Goal: Task Accomplishment & Management: Manage account settings

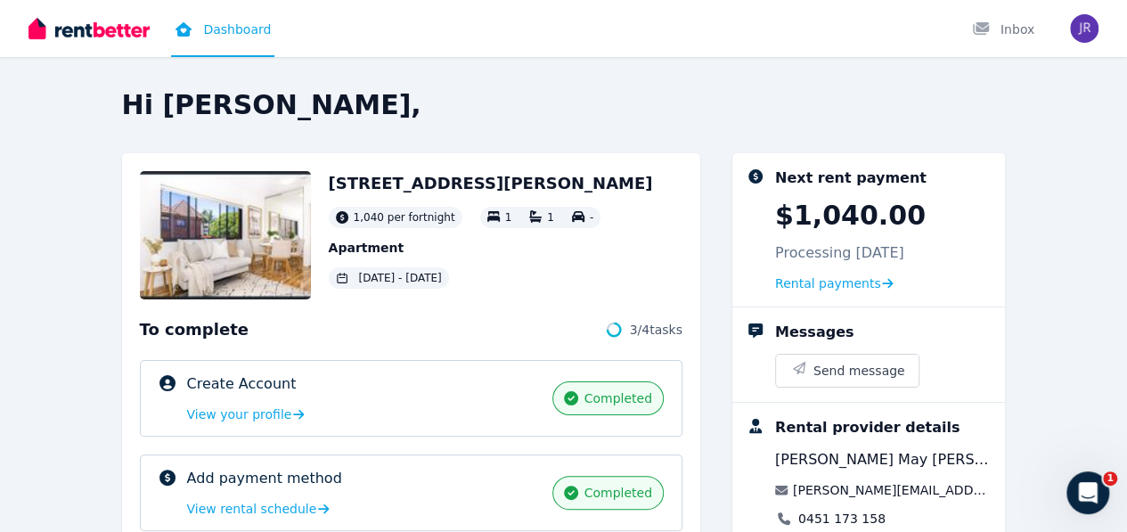
scroll to position [267, 0]
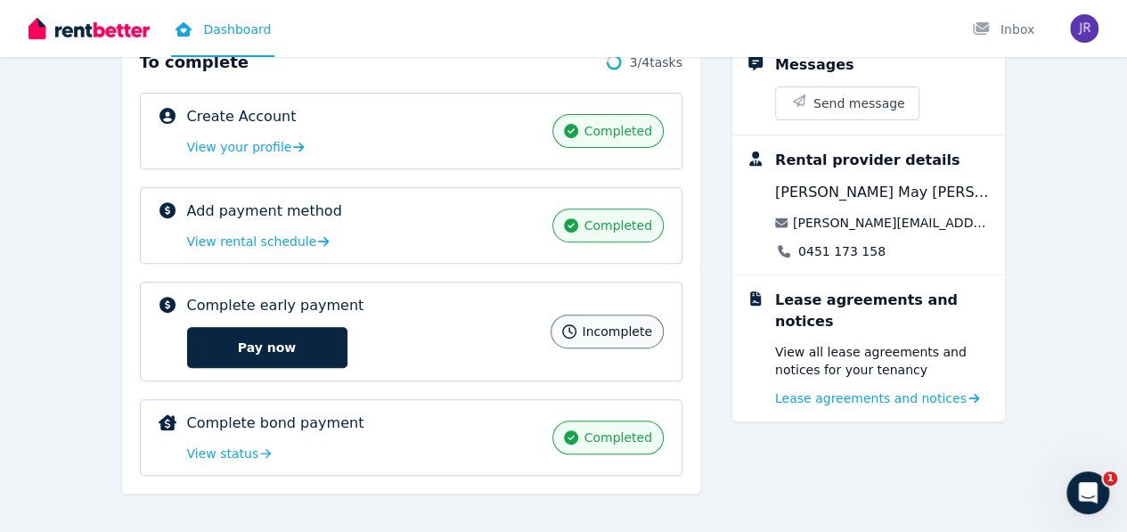
click at [627, 325] on span "incomplete" at bounding box center [617, 332] width 70 height 18
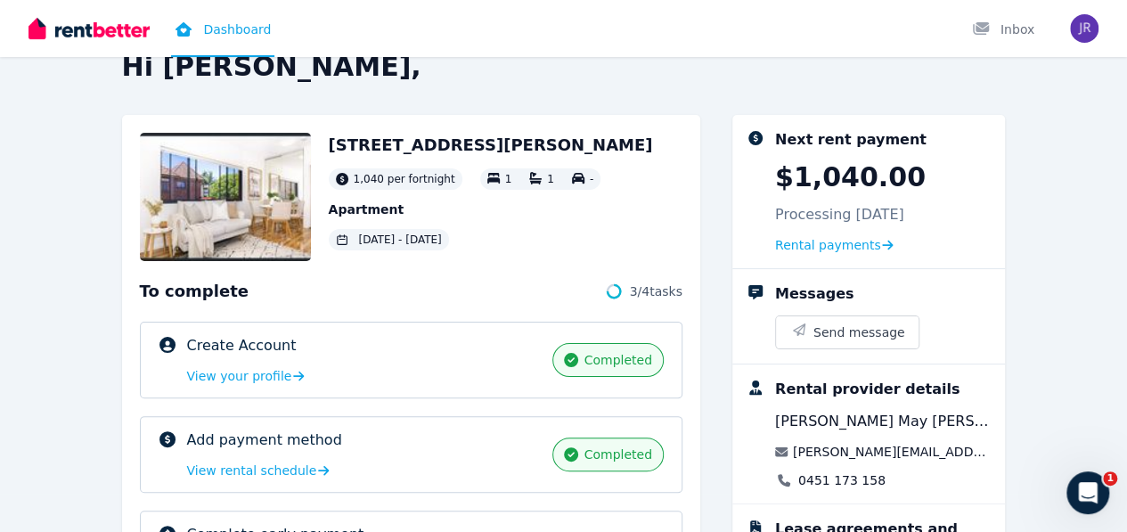
scroll to position [0, 0]
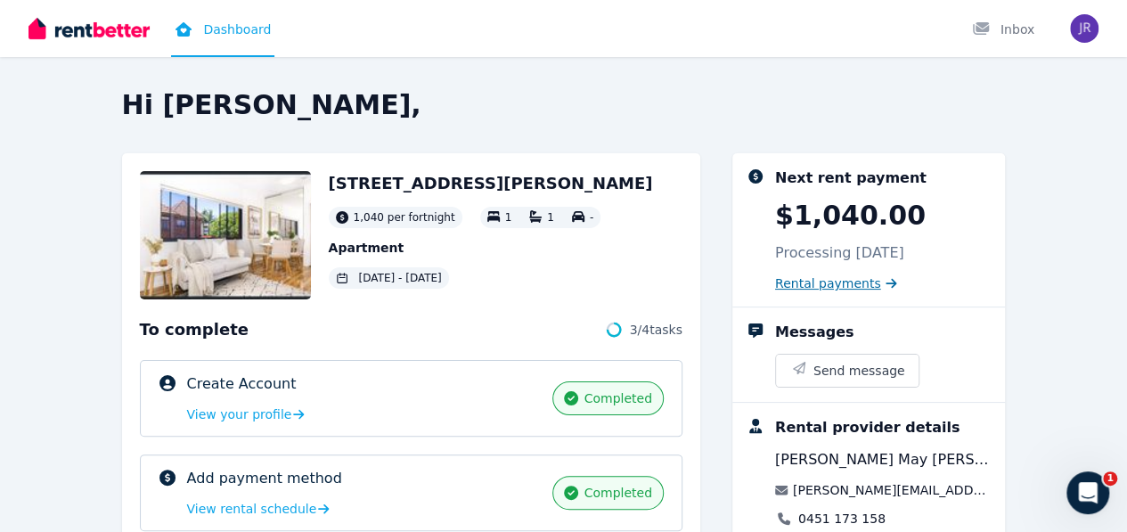
click at [868, 283] on span "Rental payments" at bounding box center [828, 284] width 106 height 18
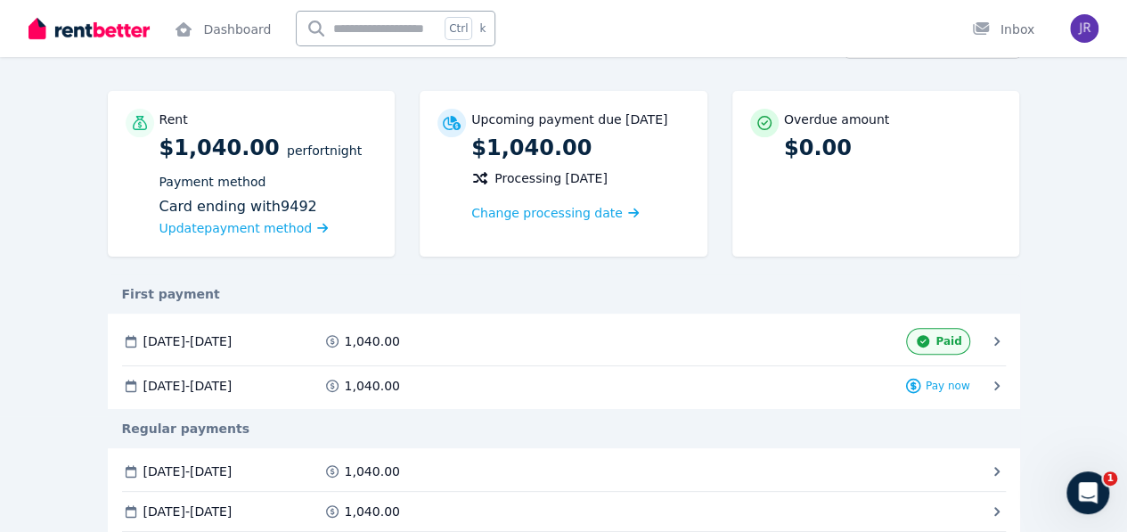
scroll to position [89, 0]
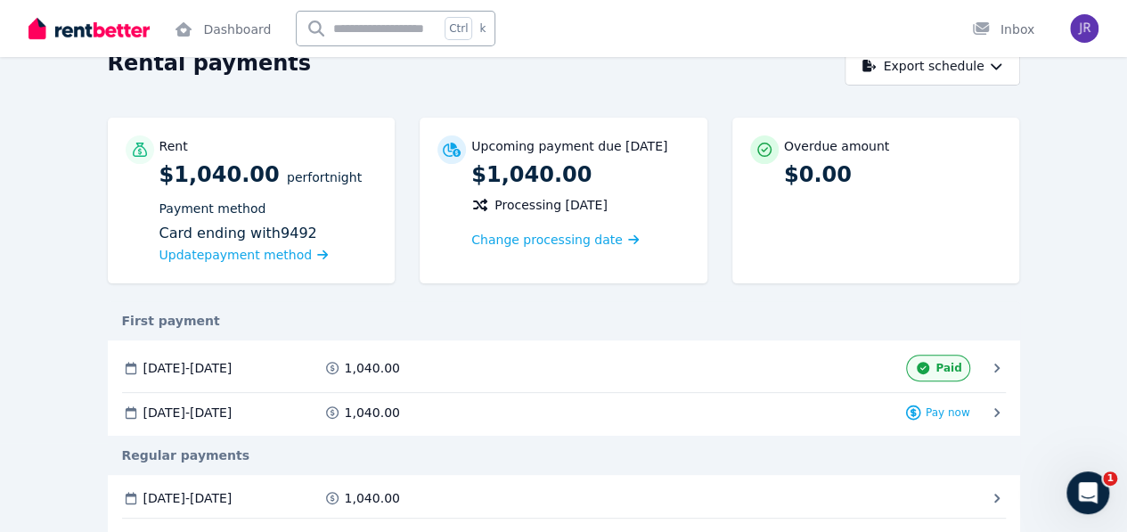
click at [0, 0] on span "Download" at bounding box center [0, 0] width 0 height 0
